Goal: Browse casually: Explore the website without a specific task or goal

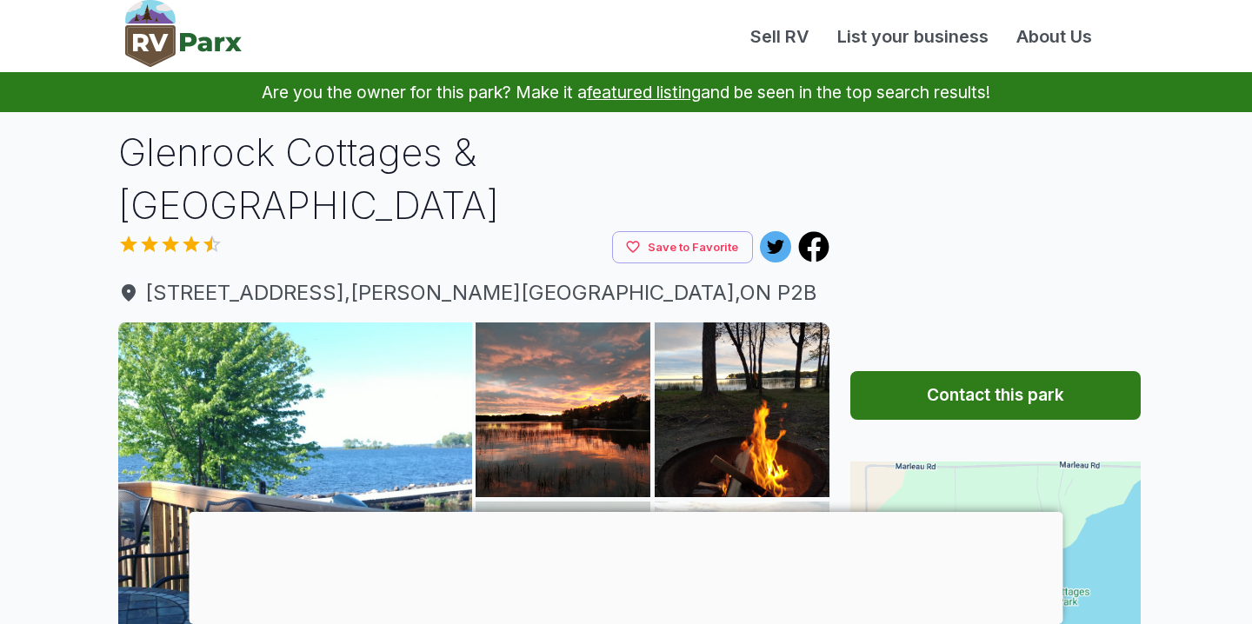
scroll to position [177, 0]
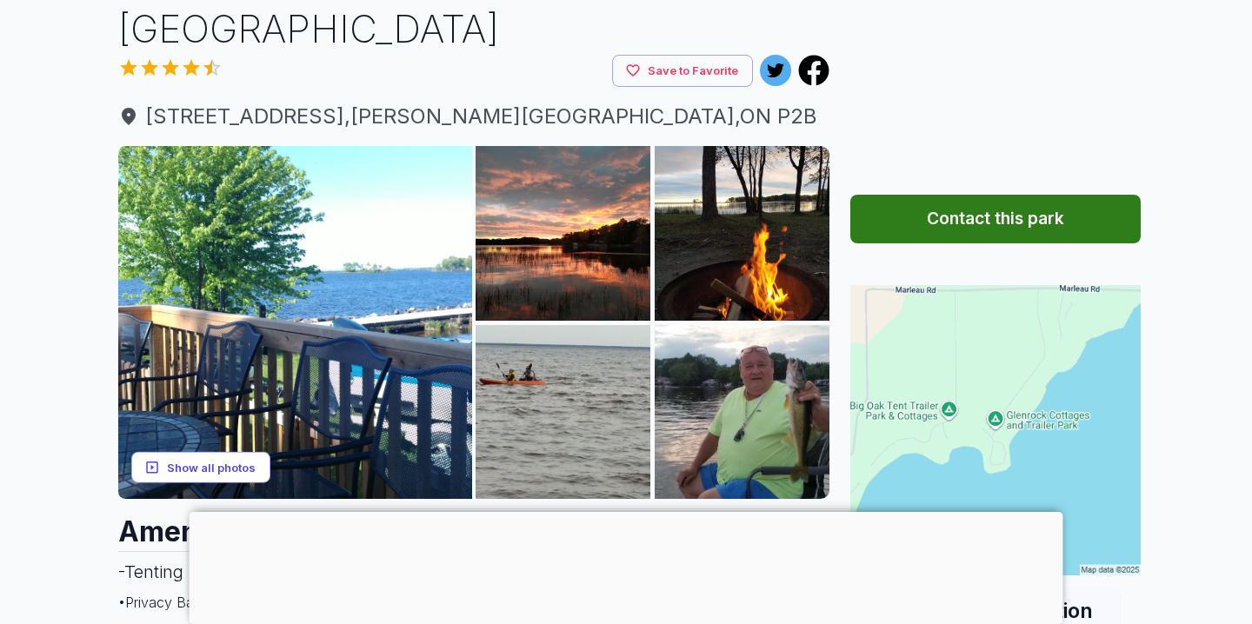
click at [215, 451] on button "Show all photos" at bounding box center [200, 467] width 139 height 32
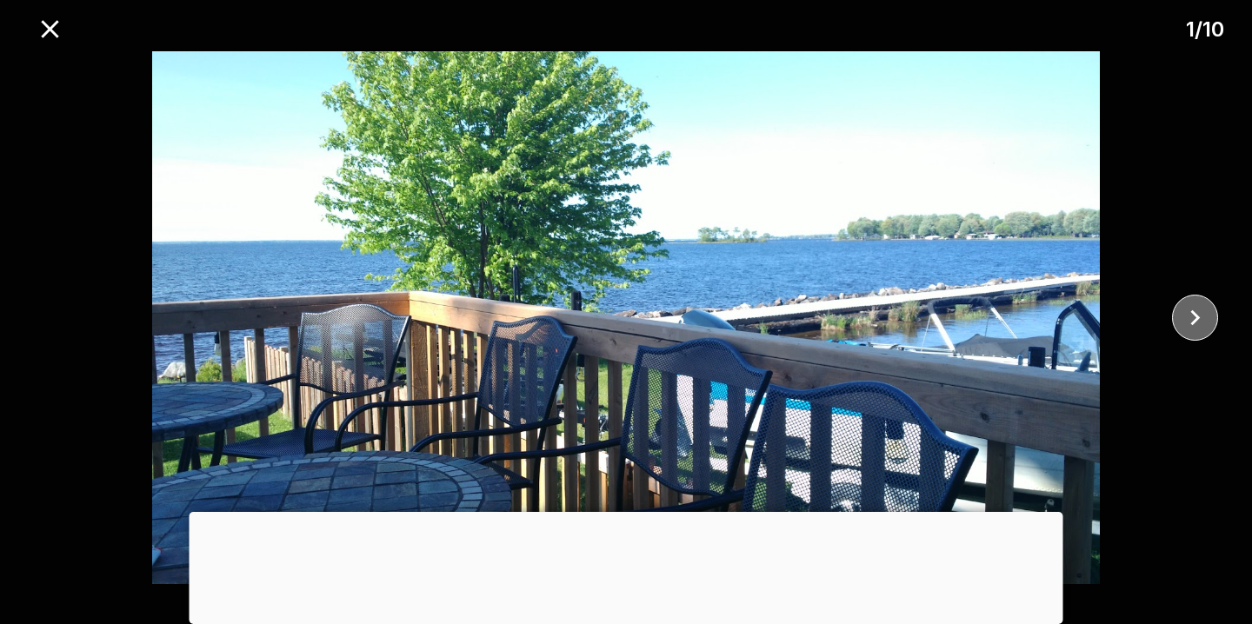
click at [1189, 317] on icon "close" at bounding box center [1195, 318] width 30 height 30
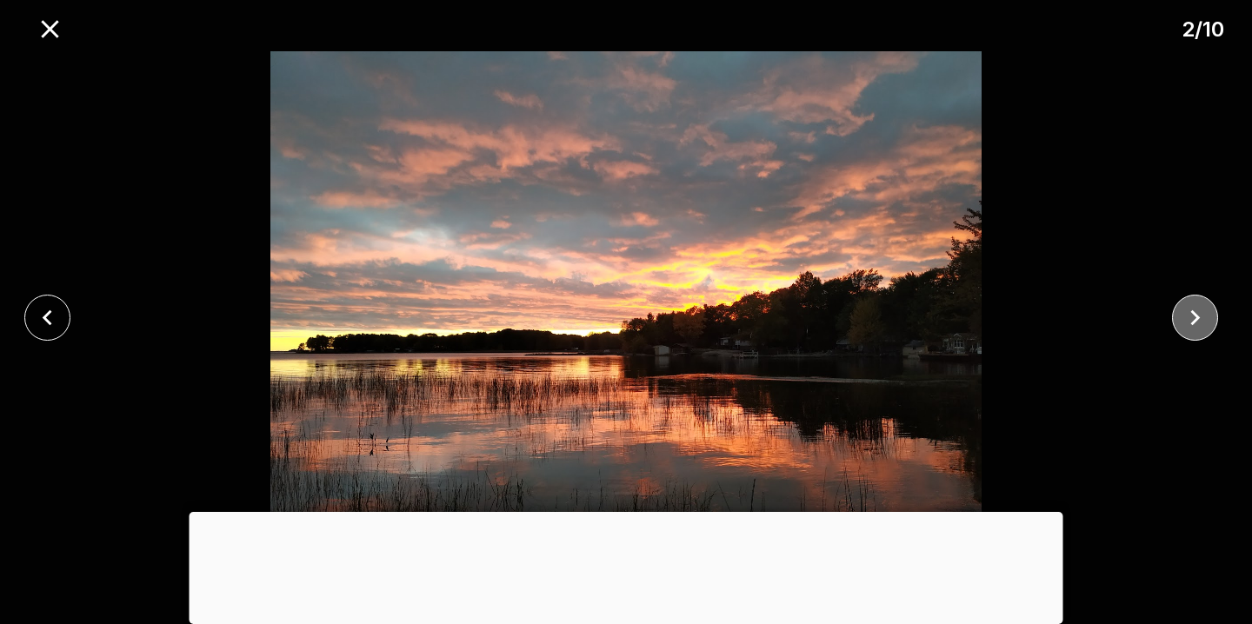
click at [1189, 316] on icon "close" at bounding box center [1195, 318] width 30 height 30
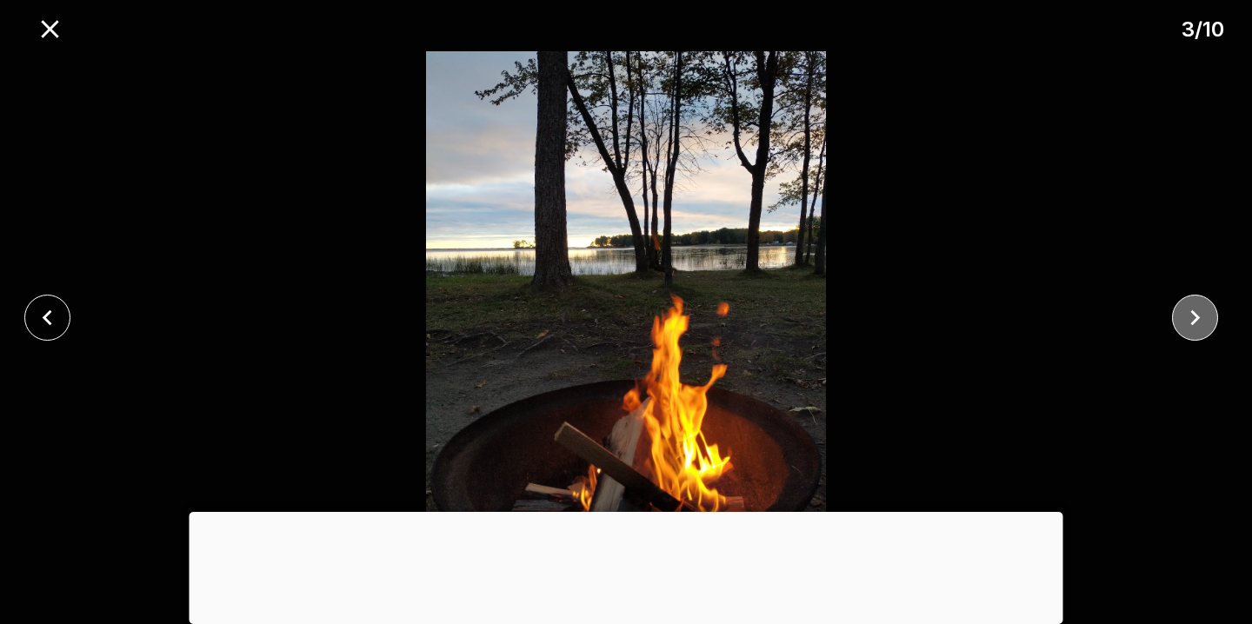
click at [1189, 316] on icon "close" at bounding box center [1195, 318] width 30 height 30
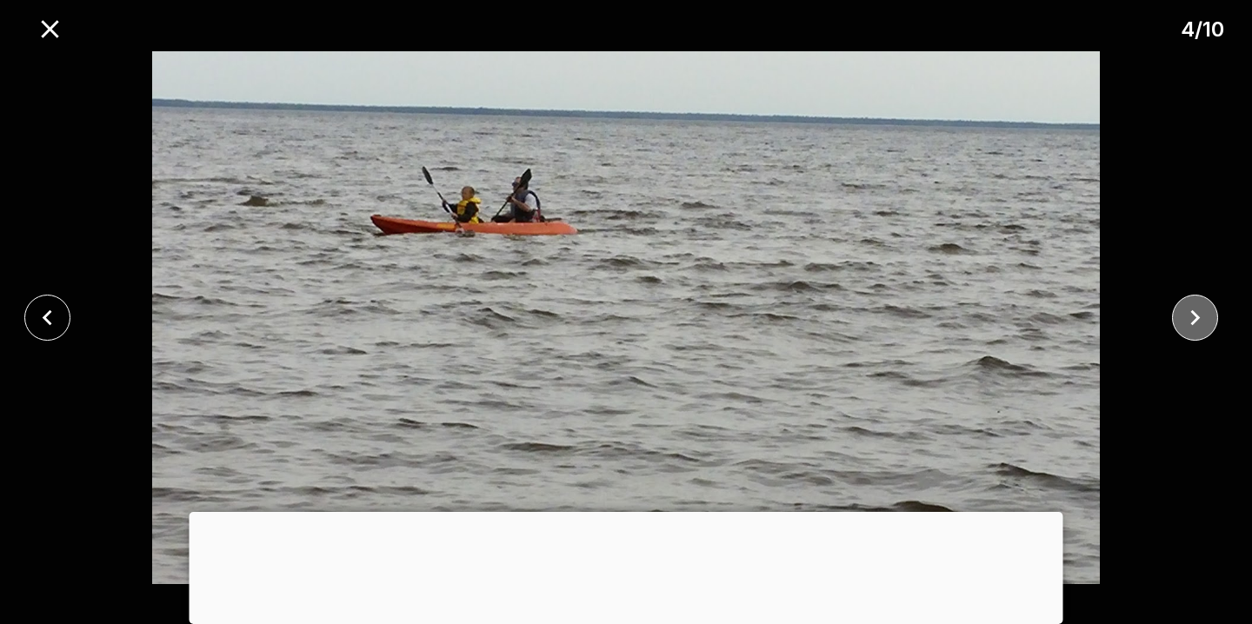
click at [1189, 316] on icon "close" at bounding box center [1195, 318] width 30 height 30
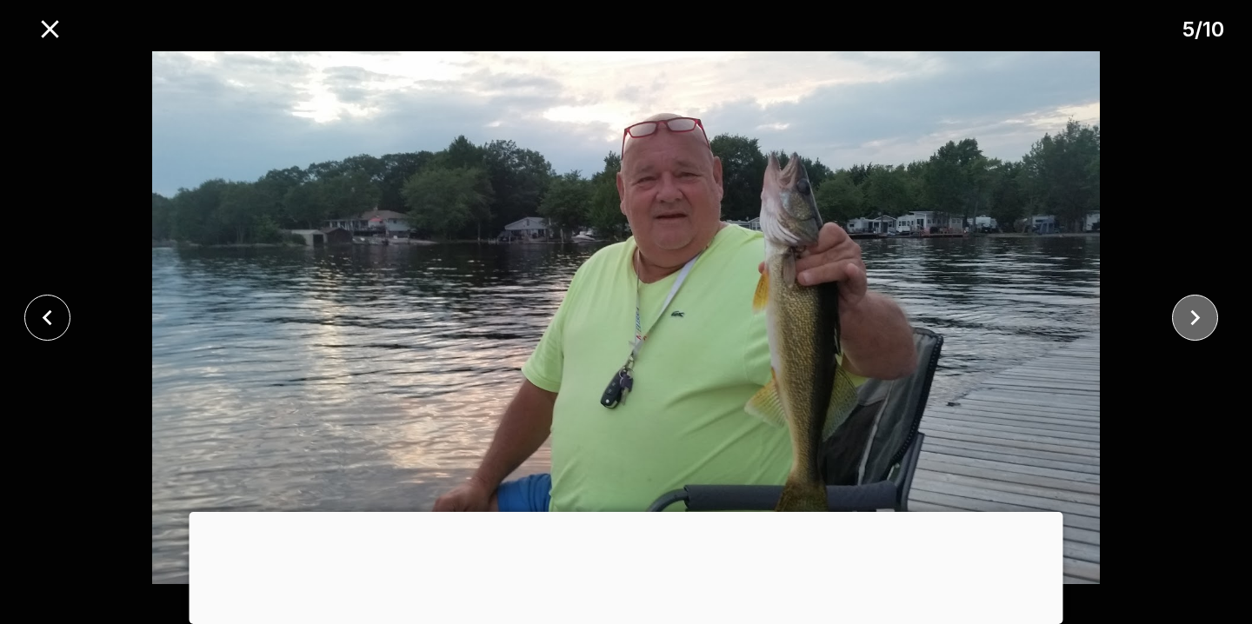
click at [1189, 316] on icon "close" at bounding box center [1195, 318] width 30 height 30
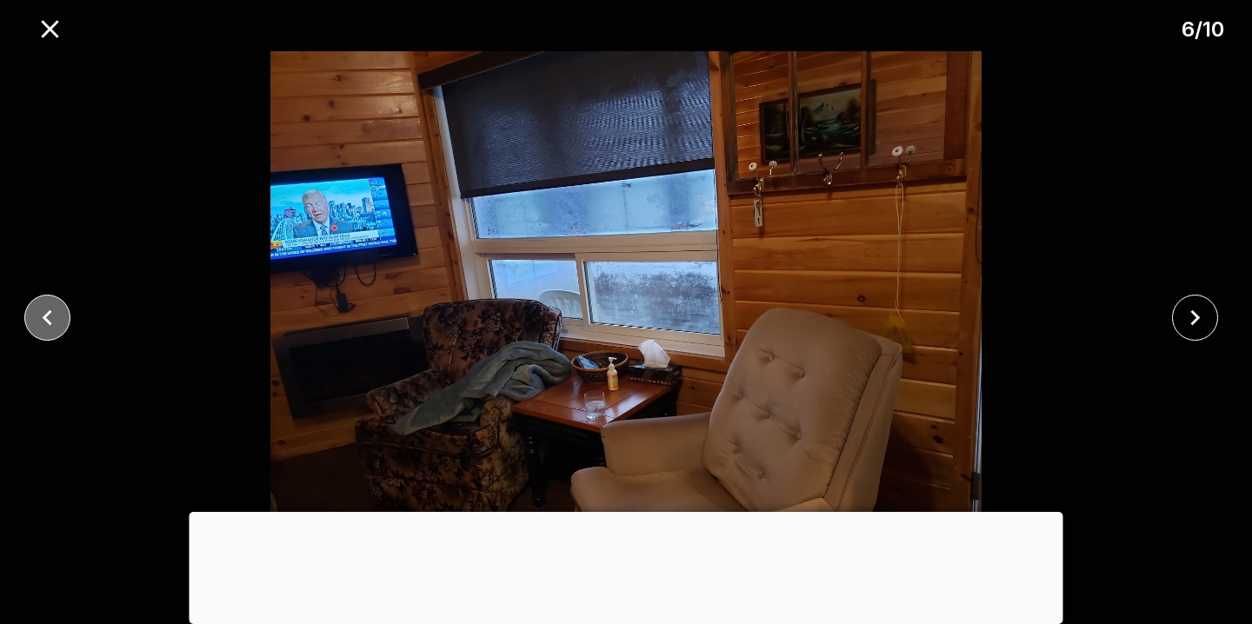
click at [37, 316] on icon "close" at bounding box center [47, 318] width 30 height 30
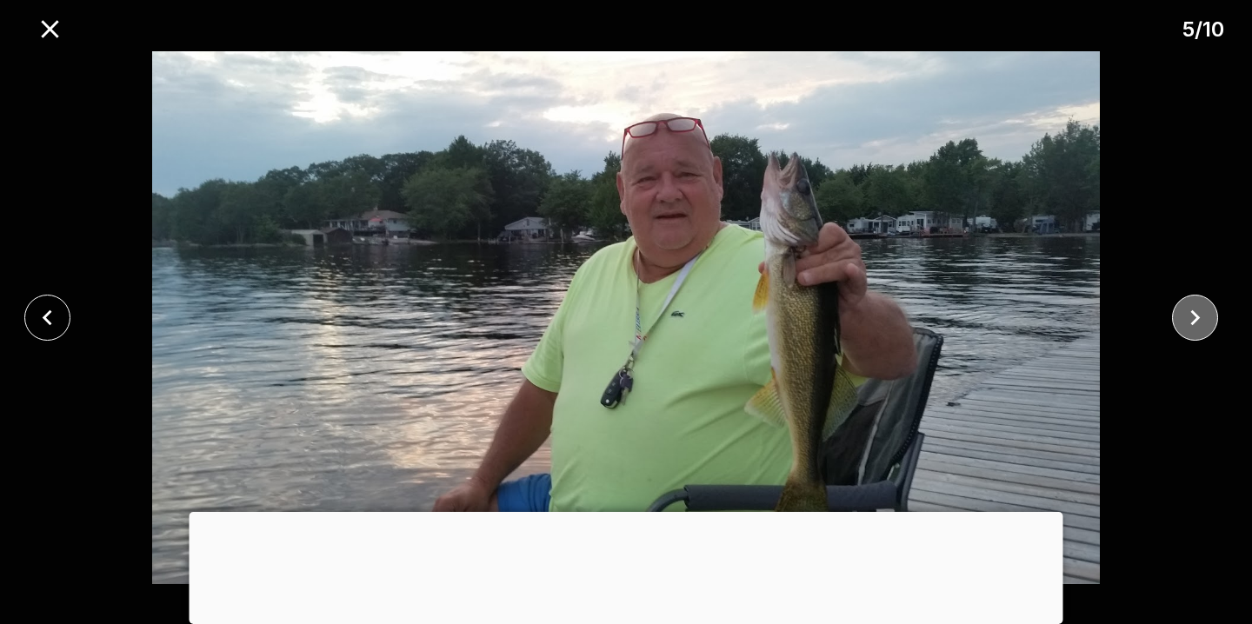
click at [1190, 320] on icon "close" at bounding box center [1195, 318] width 30 height 30
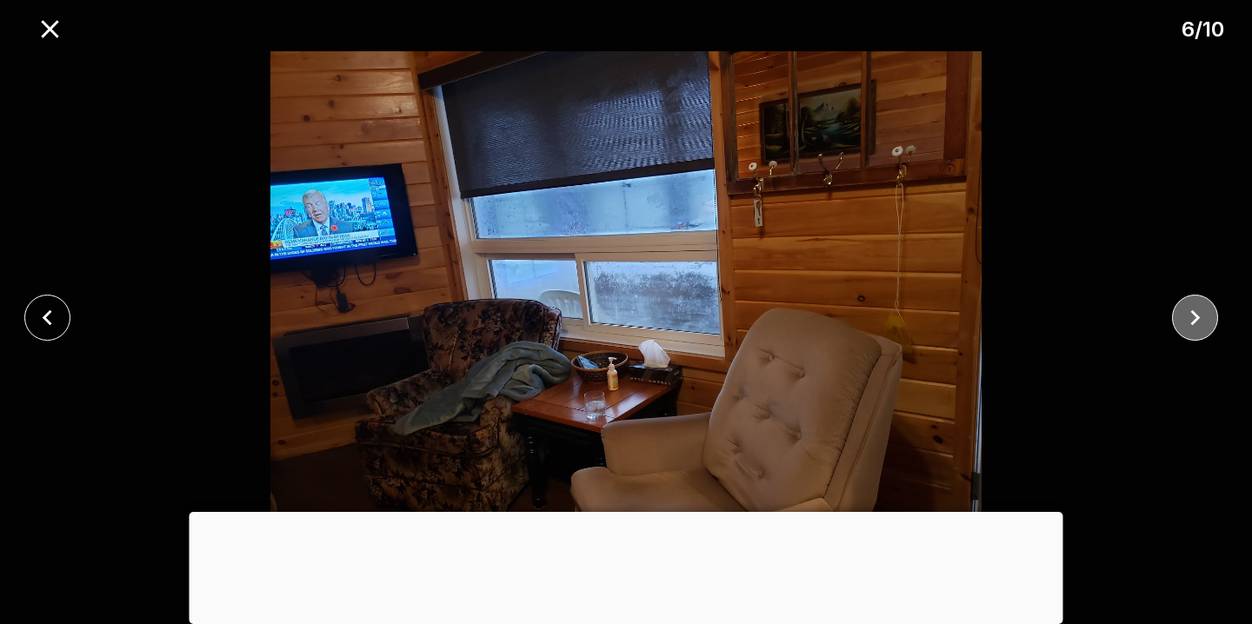
click at [1190, 320] on icon "close" at bounding box center [1195, 318] width 30 height 30
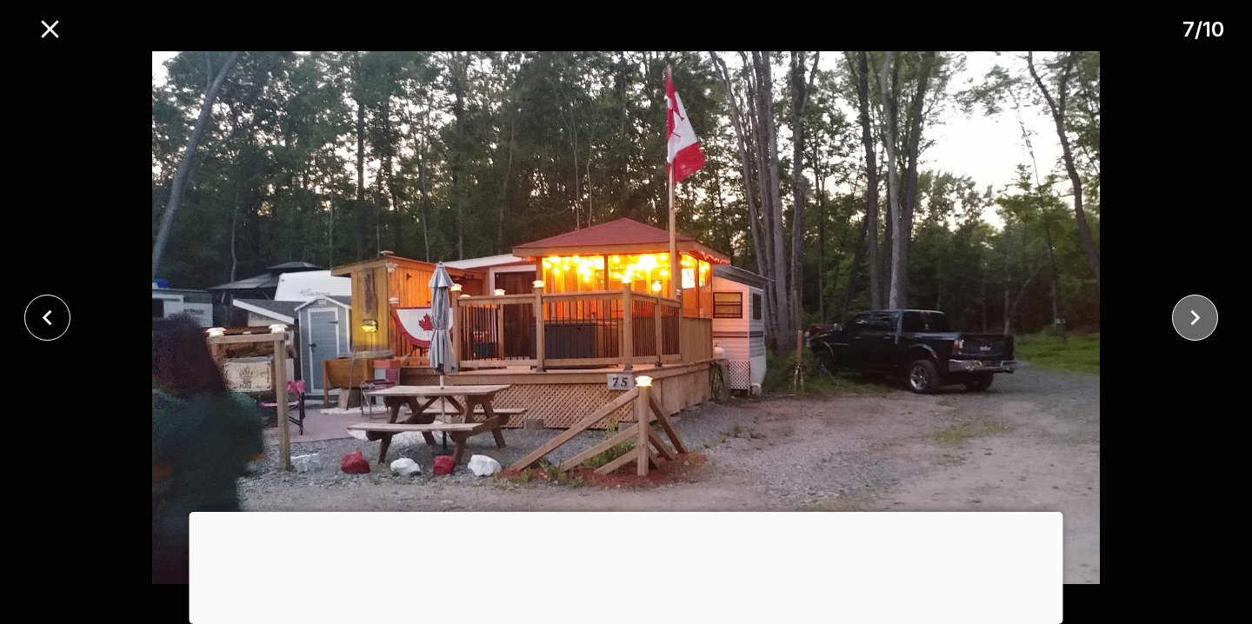
click at [1190, 320] on icon "close" at bounding box center [1195, 318] width 30 height 30
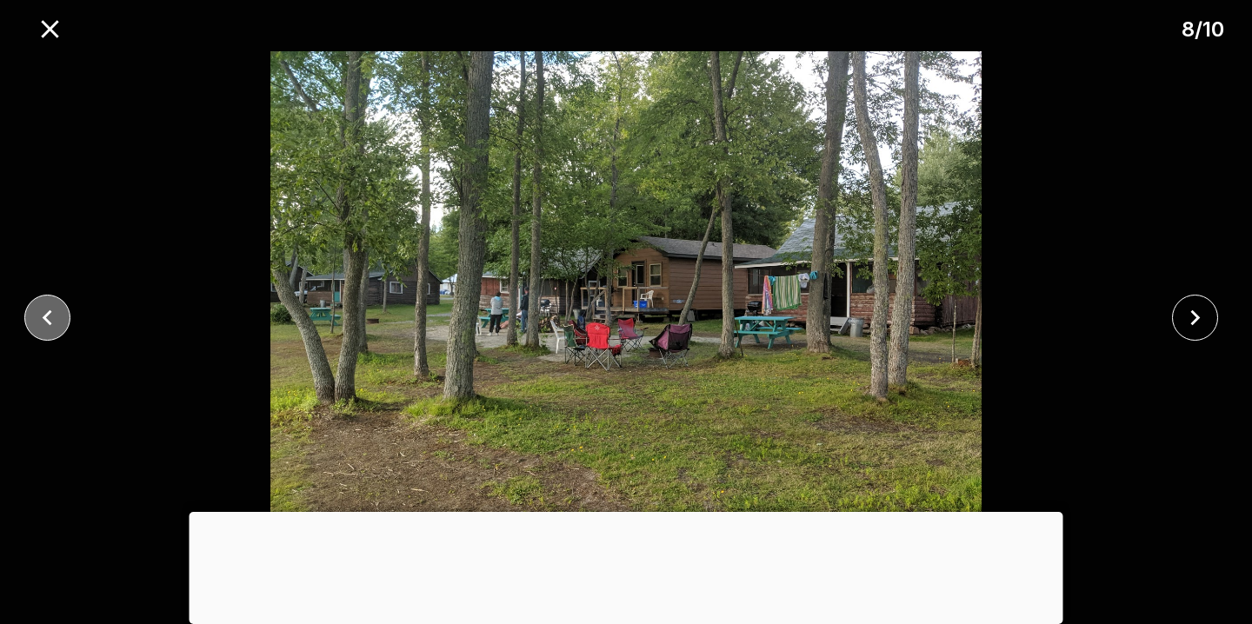
click at [49, 303] on icon "close" at bounding box center [47, 318] width 30 height 30
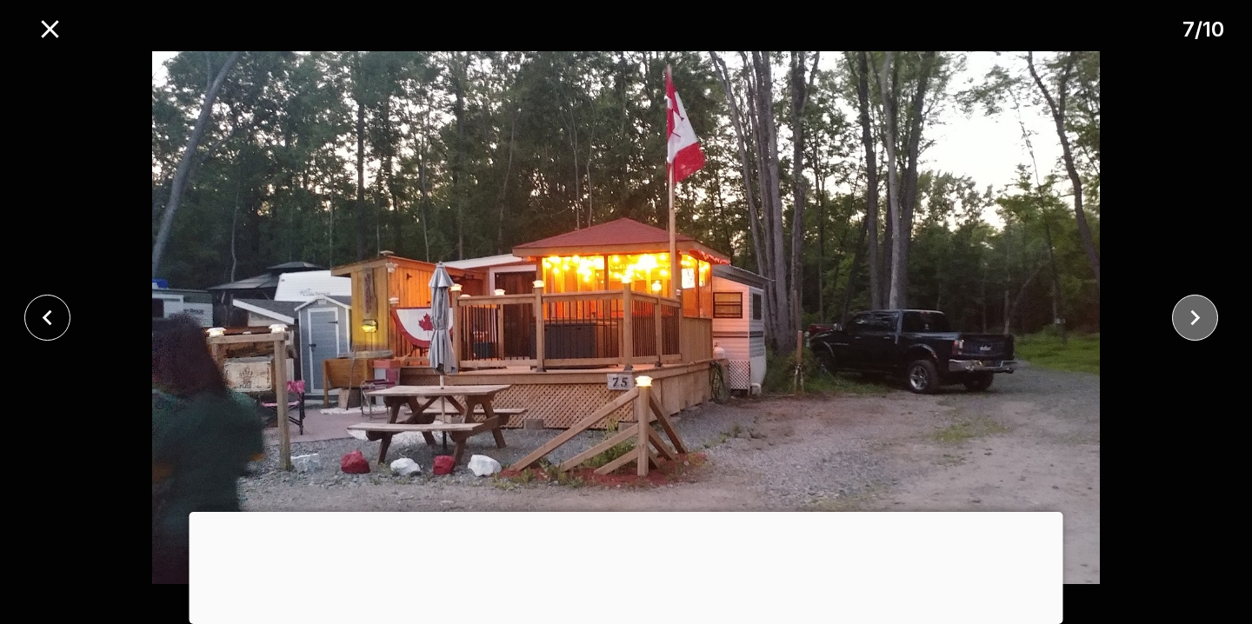
click at [1207, 324] on icon "close" at bounding box center [1195, 318] width 30 height 30
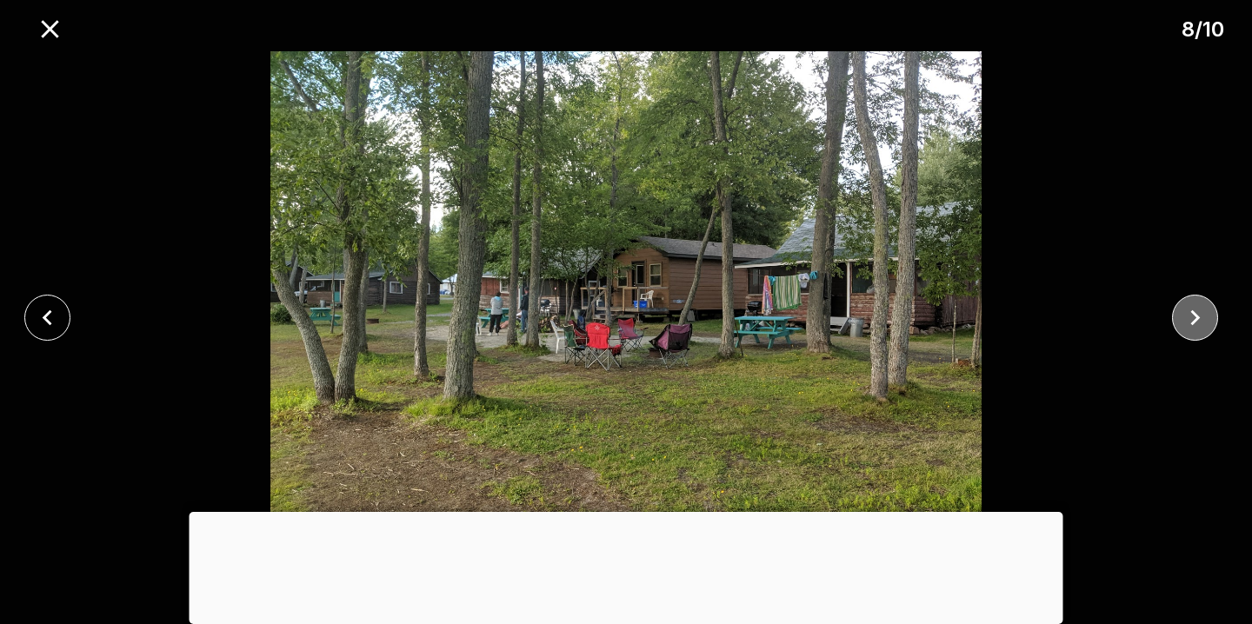
click at [1207, 324] on icon "close" at bounding box center [1195, 318] width 30 height 30
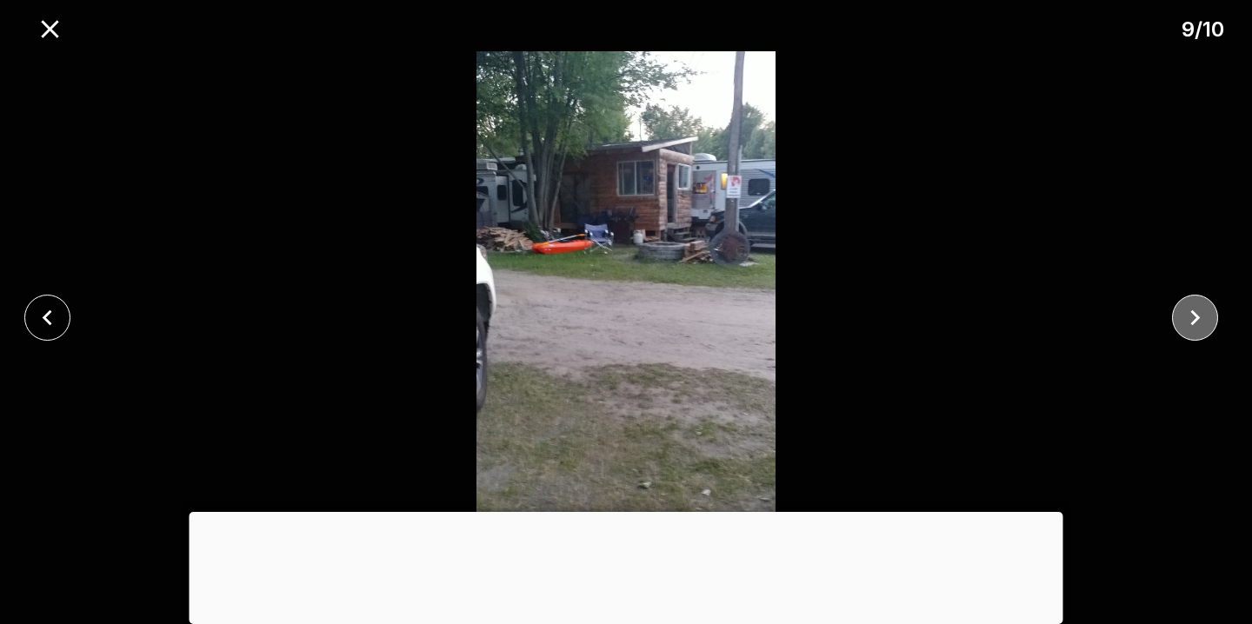
click at [1207, 324] on icon "close" at bounding box center [1195, 318] width 30 height 30
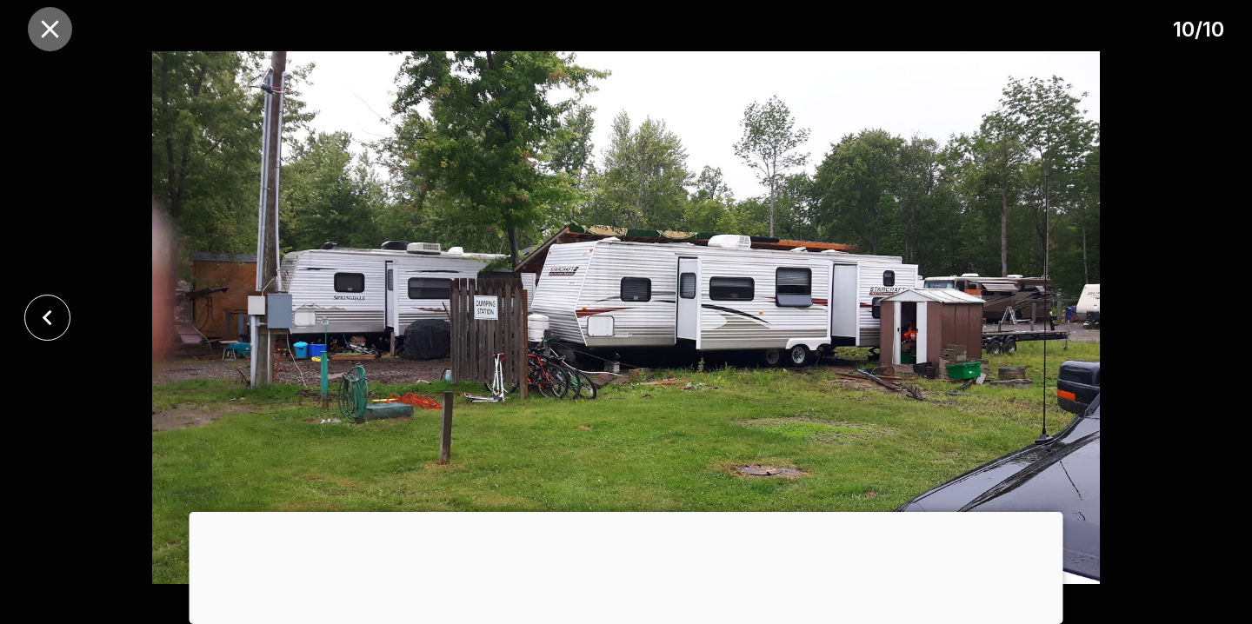
click at [47, 31] on icon "close" at bounding box center [49, 28] width 17 height 17
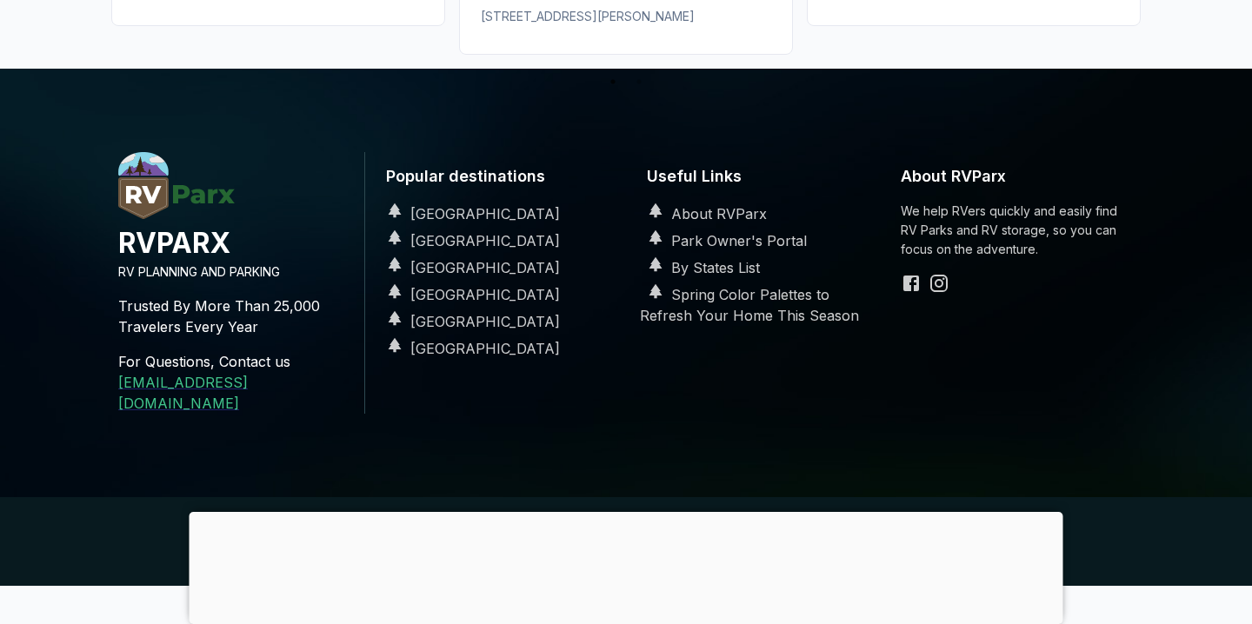
scroll to position [3154, 0]
